Goal: Information Seeking & Learning: Learn about a topic

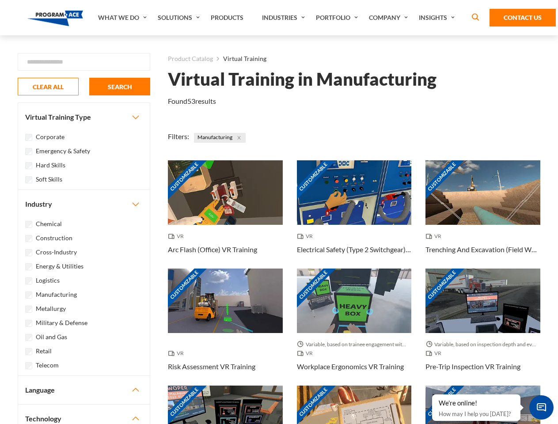
click at [123, 18] on link "What We Do" at bounding box center [124, 17] width 60 height 35
click at [180, 18] on link "Solutions" at bounding box center [179, 17] width 53 height 35
click at [284, 18] on link "Industries" at bounding box center [284, 17] width 54 height 35
click at [390, 18] on link "Company" at bounding box center [389, 17] width 50 height 35
click at [438, 18] on link "Insights" at bounding box center [437, 17] width 47 height 35
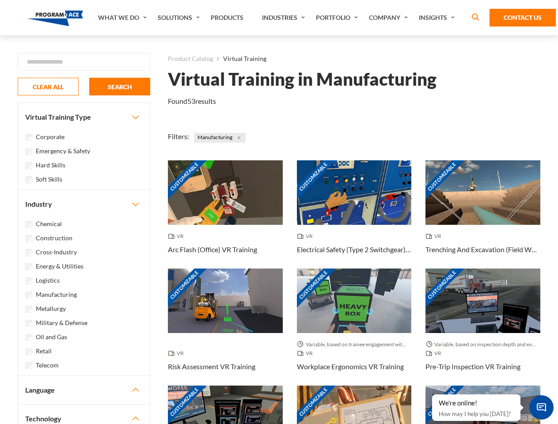
click at [0, 0] on div "Blog White Papers News" at bounding box center [0, 0] width 0 height 0
click at [0, 0] on strong "How Virtual Learning Can Enhance Workforce Productivity: A Guide for L&D Manage…" at bounding box center [0, 0] width 0 height 0
click at [541, 407] on span "Minimize live chat window" at bounding box center [541, 407] width 32 height 32
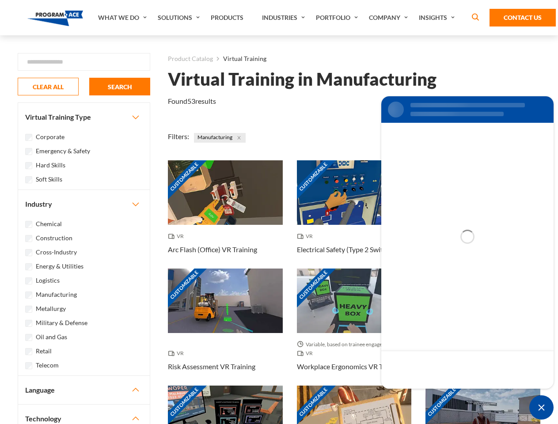
click at [432, 395] on div "Customizable" at bounding box center [482, 418] width 115 height 64
